Goal: Task Accomplishment & Management: Use online tool/utility

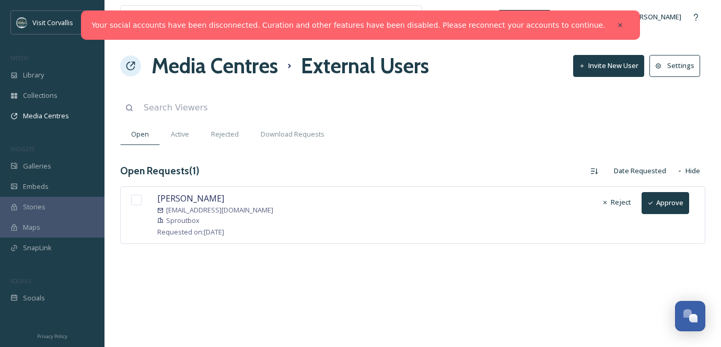
click at [137, 200] on input "checkbox" at bounding box center [136, 199] width 10 height 10
checkbox input "true"
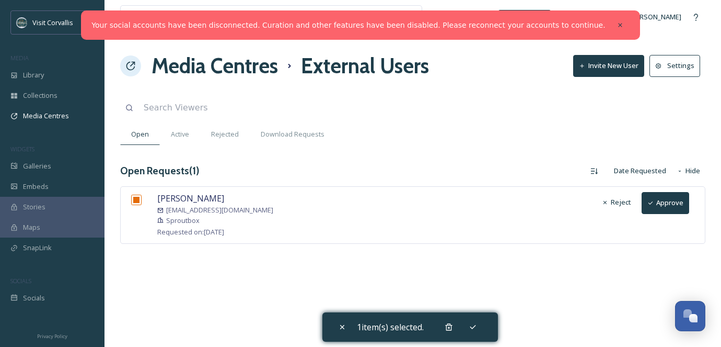
click at [663, 203] on button "Approve" at bounding box center [666, 202] width 48 height 21
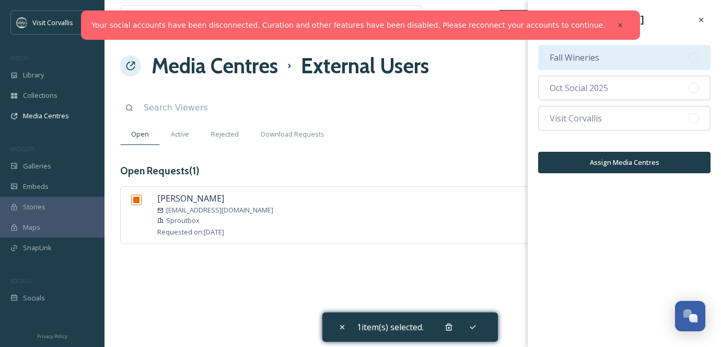
click at [579, 59] on span "Fall Wineries" at bounding box center [575, 57] width 50 height 13
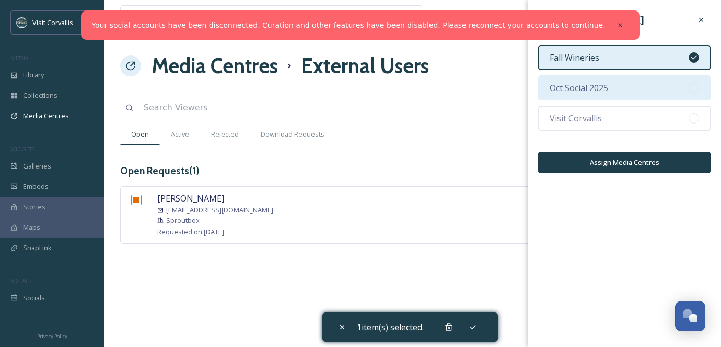
click at [572, 84] on span "Oct Social 2025" at bounding box center [579, 88] width 59 height 13
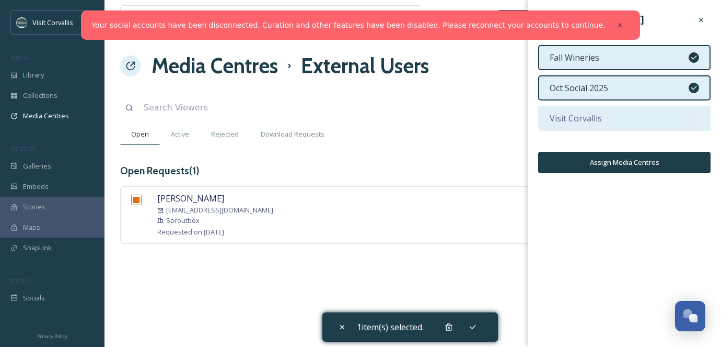
click at [575, 115] on span "Visit Corvallis" at bounding box center [576, 118] width 52 height 13
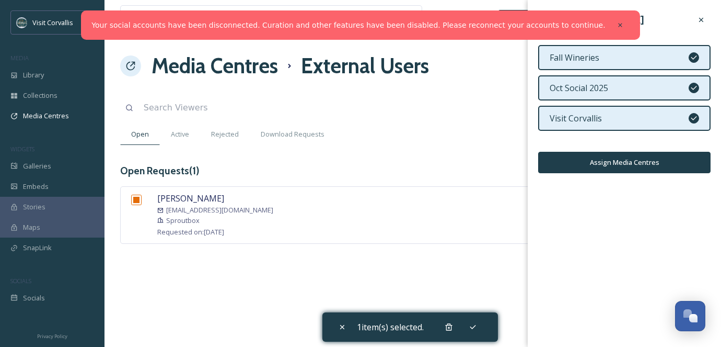
click at [616, 165] on button "Assign Media Centres" at bounding box center [624, 162] width 172 height 21
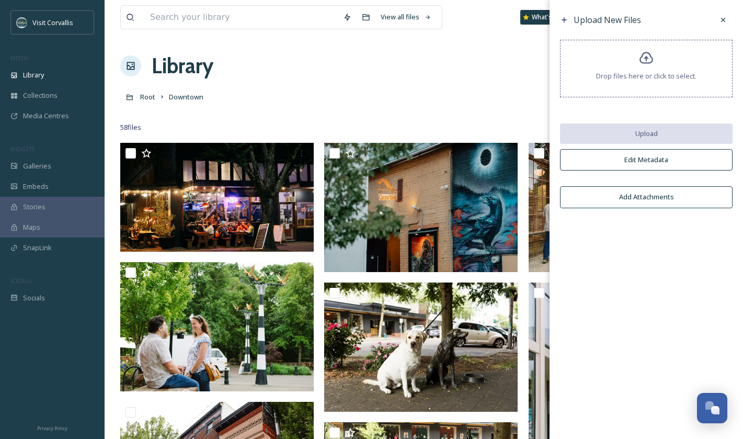
click at [155, 96] on div "Root Downtown" at bounding box center [423, 97] width 607 height 20
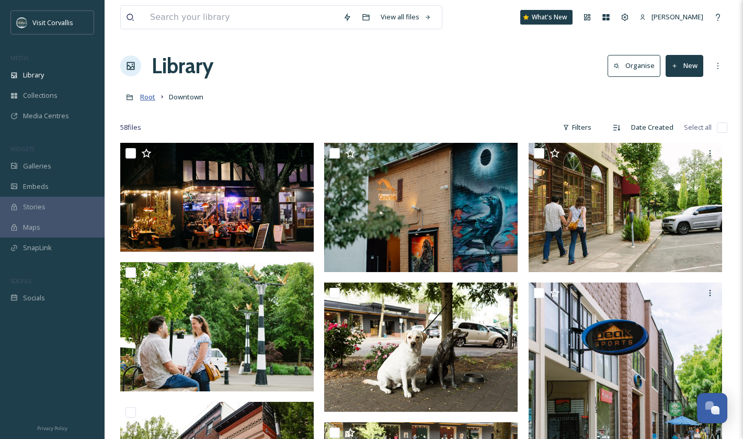
click at [150, 96] on span "Root" at bounding box center [147, 96] width 15 height 9
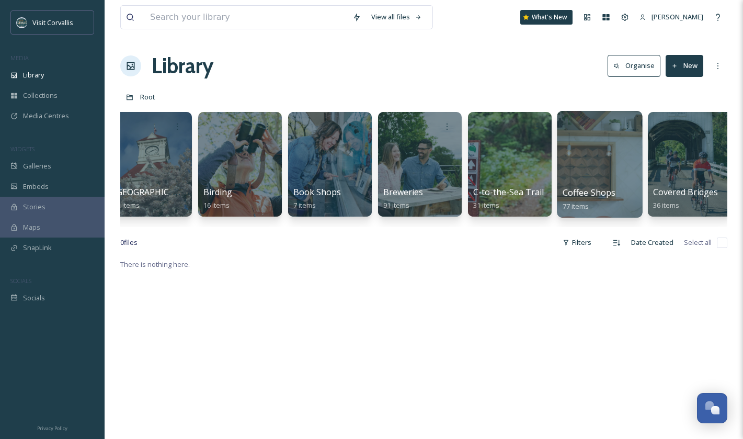
scroll to position [0, 556]
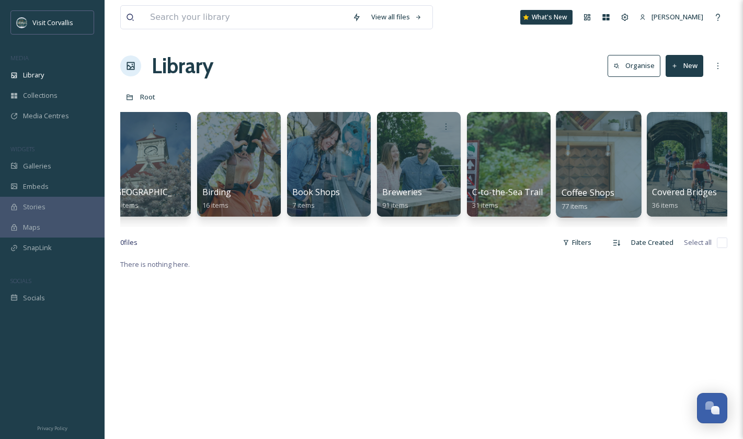
click at [601, 159] on div at bounding box center [598, 164] width 85 height 107
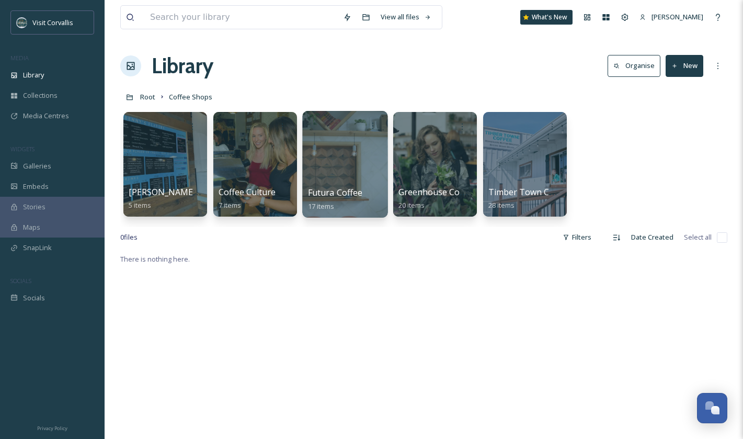
click at [356, 145] on div at bounding box center [344, 164] width 85 height 107
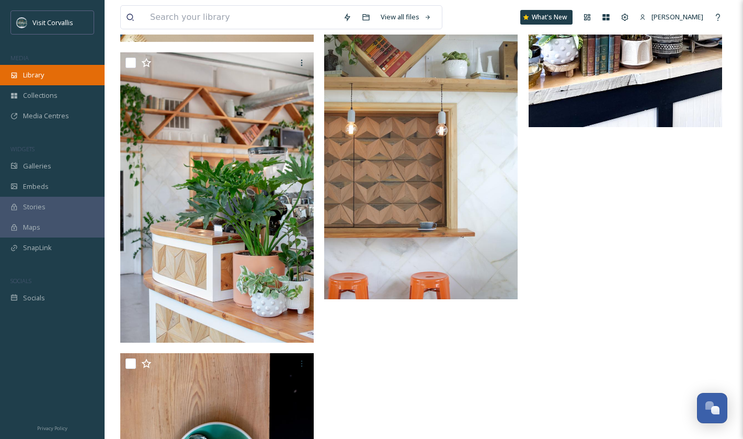
scroll to position [994, 0]
